Goal: Task Accomplishment & Management: Use online tool/utility

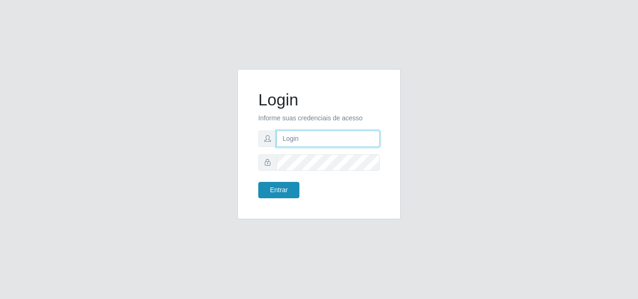
type input "[EMAIL_ADDRESS][DOMAIN_NAME]"
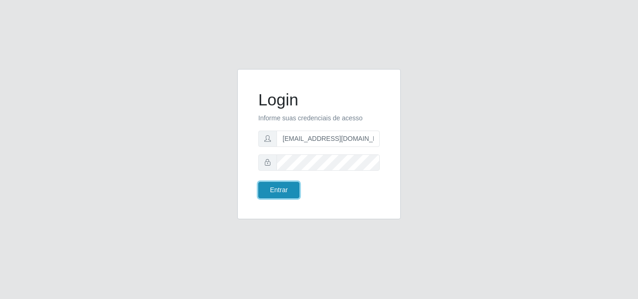
click at [297, 196] on button "Entrar" at bounding box center [278, 190] width 41 height 16
click at [290, 185] on button "Entrar" at bounding box center [278, 190] width 41 height 16
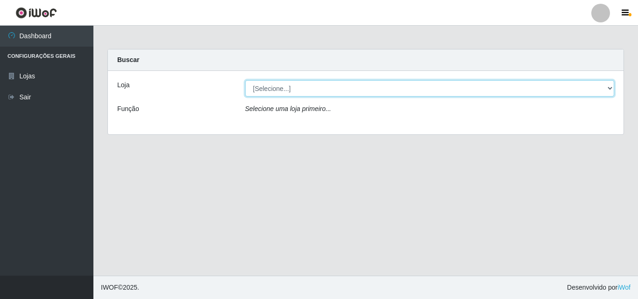
click at [368, 92] on select "[Selecione...] Rede Potiguar 1 - Macaíba" at bounding box center [429, 88] width 369 height 16
select select "100"
click at [245, 80] on select "[Selecione...] Rede Potiguar 1 - Macaíba" at bounding box center [429, 88] width 369 height 16
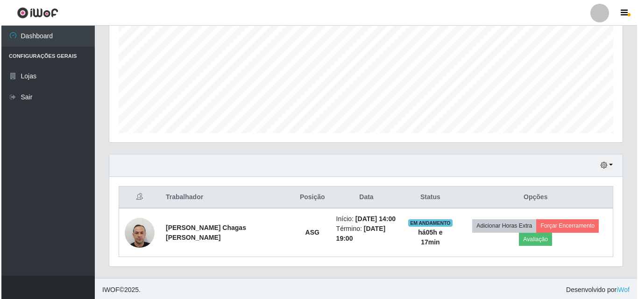
scroll to position [203, 0]
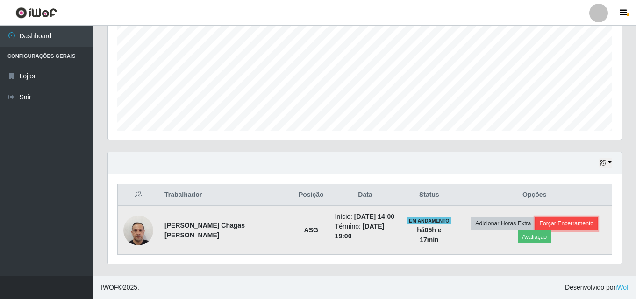
click at [549, 225] on button "Forçar Encerramento" at bounding box center [566, 223] width 63 height 13
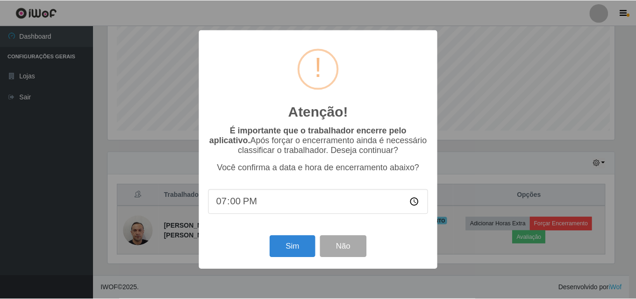
scroll to position [194, 509]
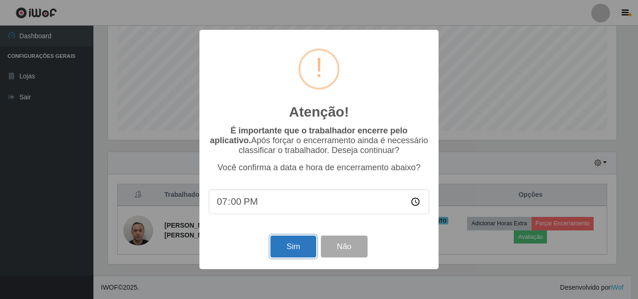
click at [292, 248] on button "Sim" at bounding box center [292, 247] width 45 height 22
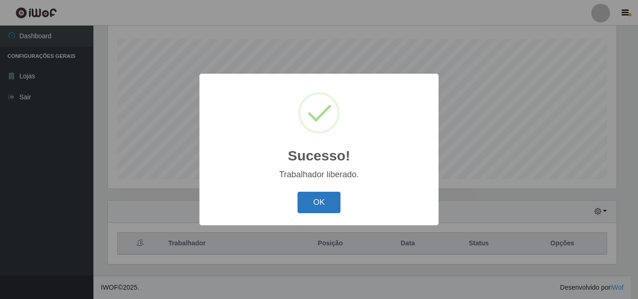
click at [324, 207] on button "OK" at bounding box center [318, 203] width 43 height 22
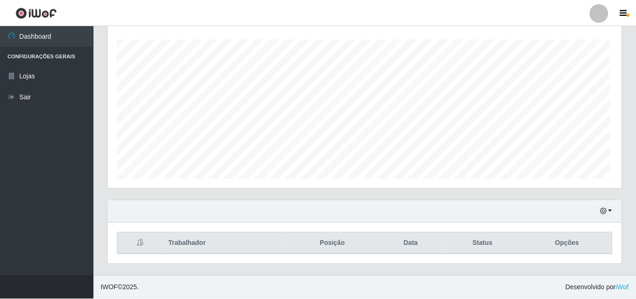
scroll to position [194, 513]
